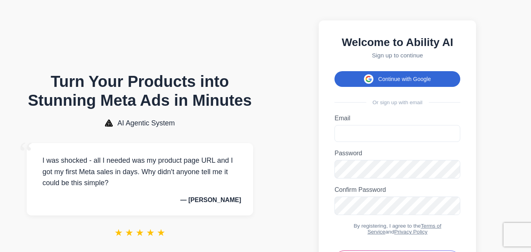
click at [371, 84] on span at bounding box center [368, 78] width 9 height 9
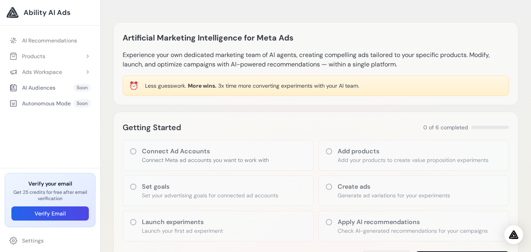
click at [71, 225] on div "Verify your email Get 25 credits for free after email verification Verify Email" at bounding box center [50, 200] width 91 height 54
click at [72, 213] on button "Verify Email" at bounding box center [49, 213] width 77 height 14
